Goal: Task Accomplishment & Management: Manage account settings

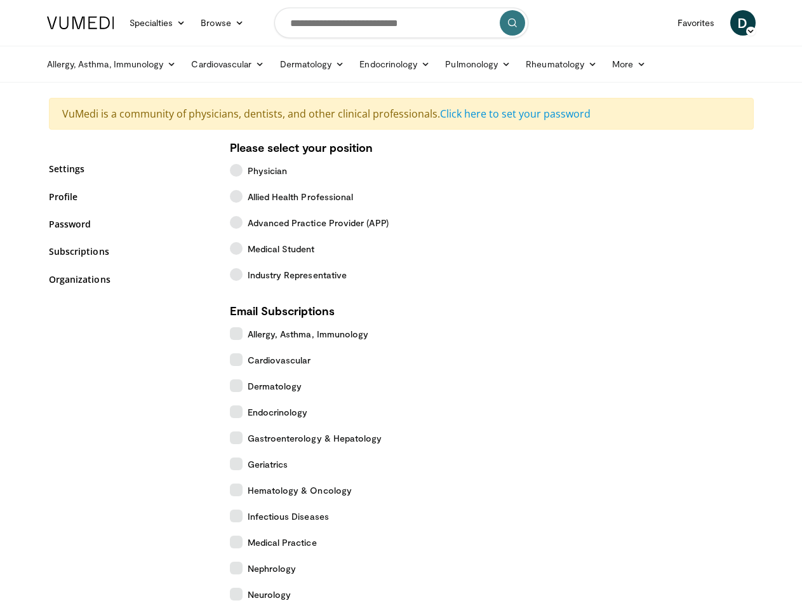
click at [126, 23] on link "Specialties" at bounding box center [158, 22] width 72 height 25
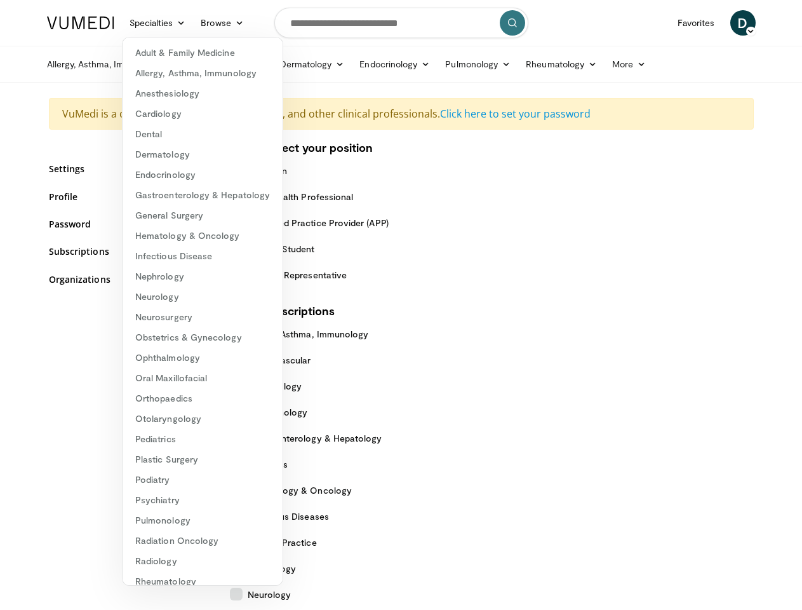
click at [193, 23] on link "Browse" at bounding box center [222, 22] width 58 height 25
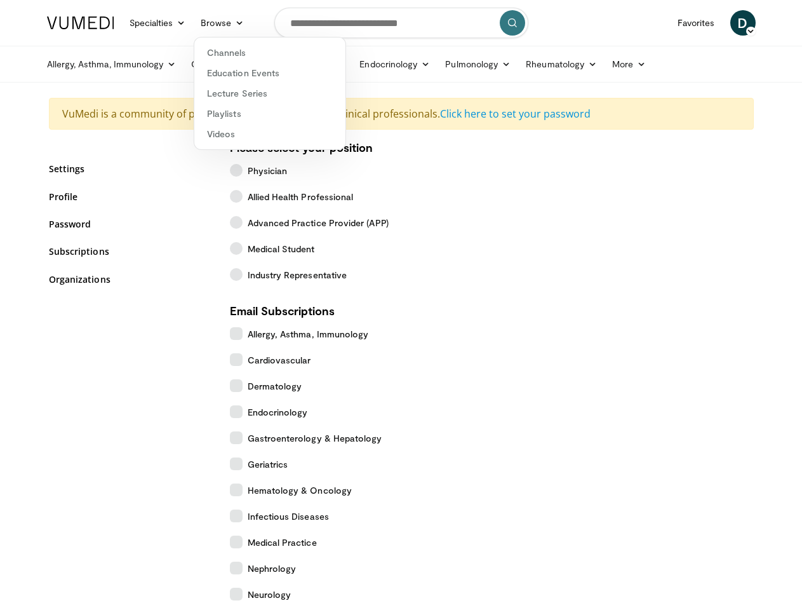
click at [756, 23] on span "D" at bounding box center [742, 22] width 25 height 25
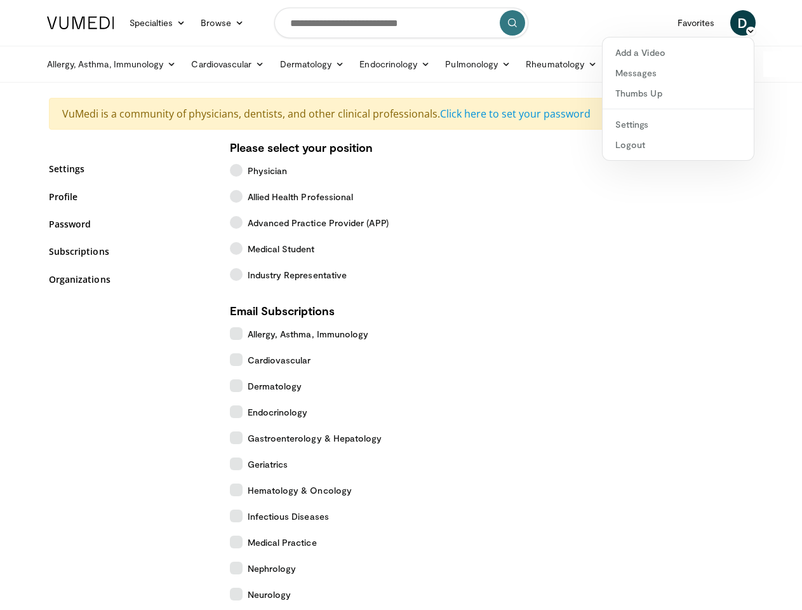
click at [79, 64] on link "Allergy, Asthma, Immunology" at bounding box center [111, 63] width 145 height 25
click at [196, 64] on link "Cardiovascular" at bounding box center [227, 63] width 88 height 25
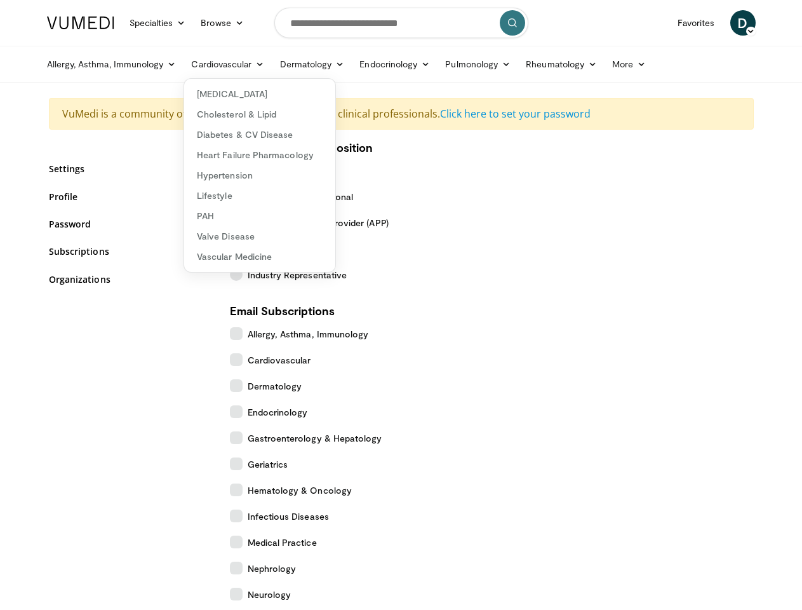
click at [280, 64] on link "Dermatology" at bounding box center [312, 63] width 80 height 25
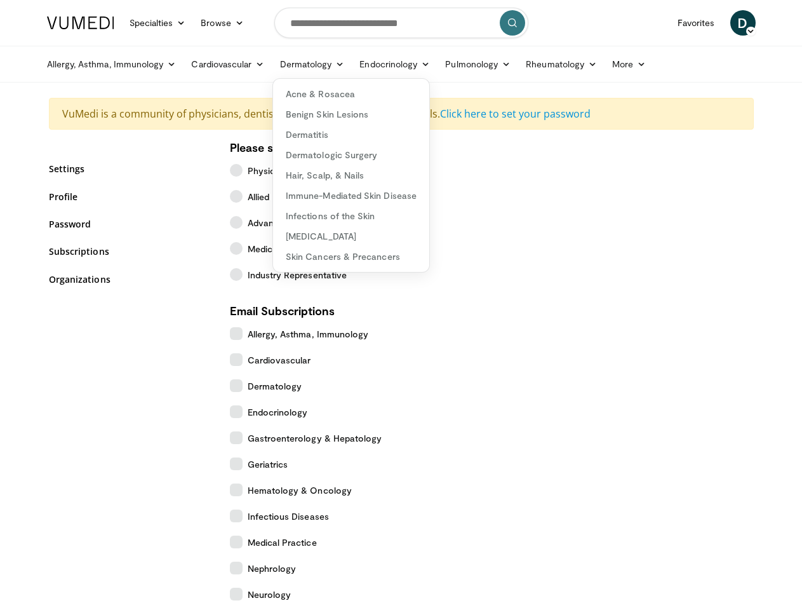
click at [363, 64] on link "Endocrinology" at bounding box center [395, 63] width 86 height 25
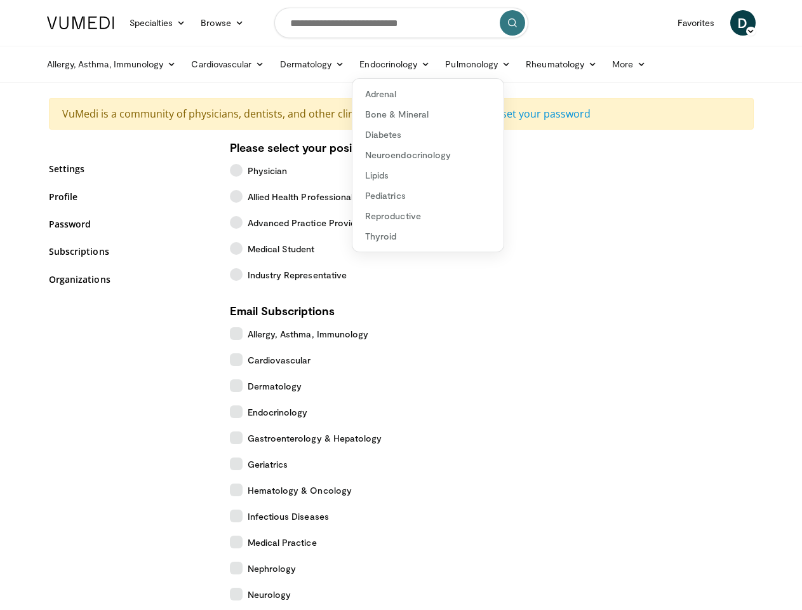
click at [446, 64] on link "Pulmonology" at bounding box center [477, 63] width 81 height 25
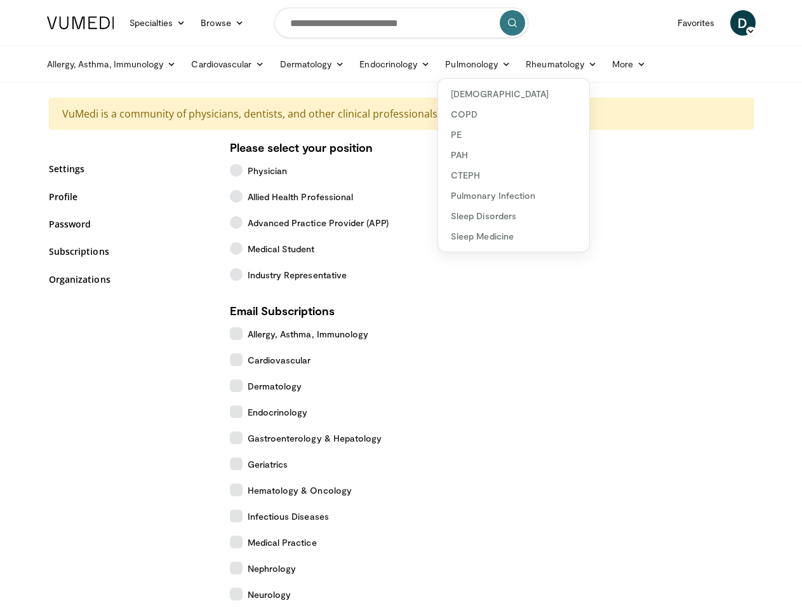
click at [530, 64] on link "Rheumatology" at bounding box center [561, 63] width 86 height 25
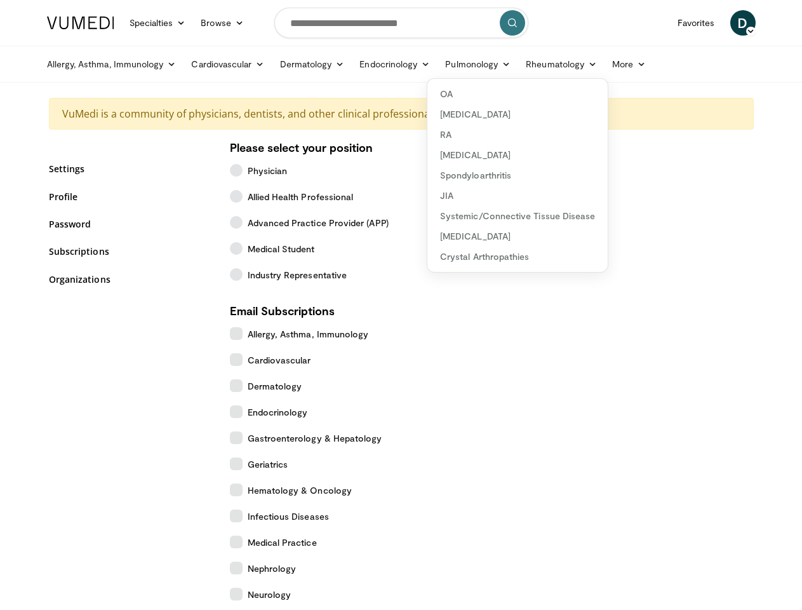
click at [604, 64] on link "More" at bounding box center [628, 63] width 49 height 25
